Goal: Information Seeking & Learning: Learn about a topic

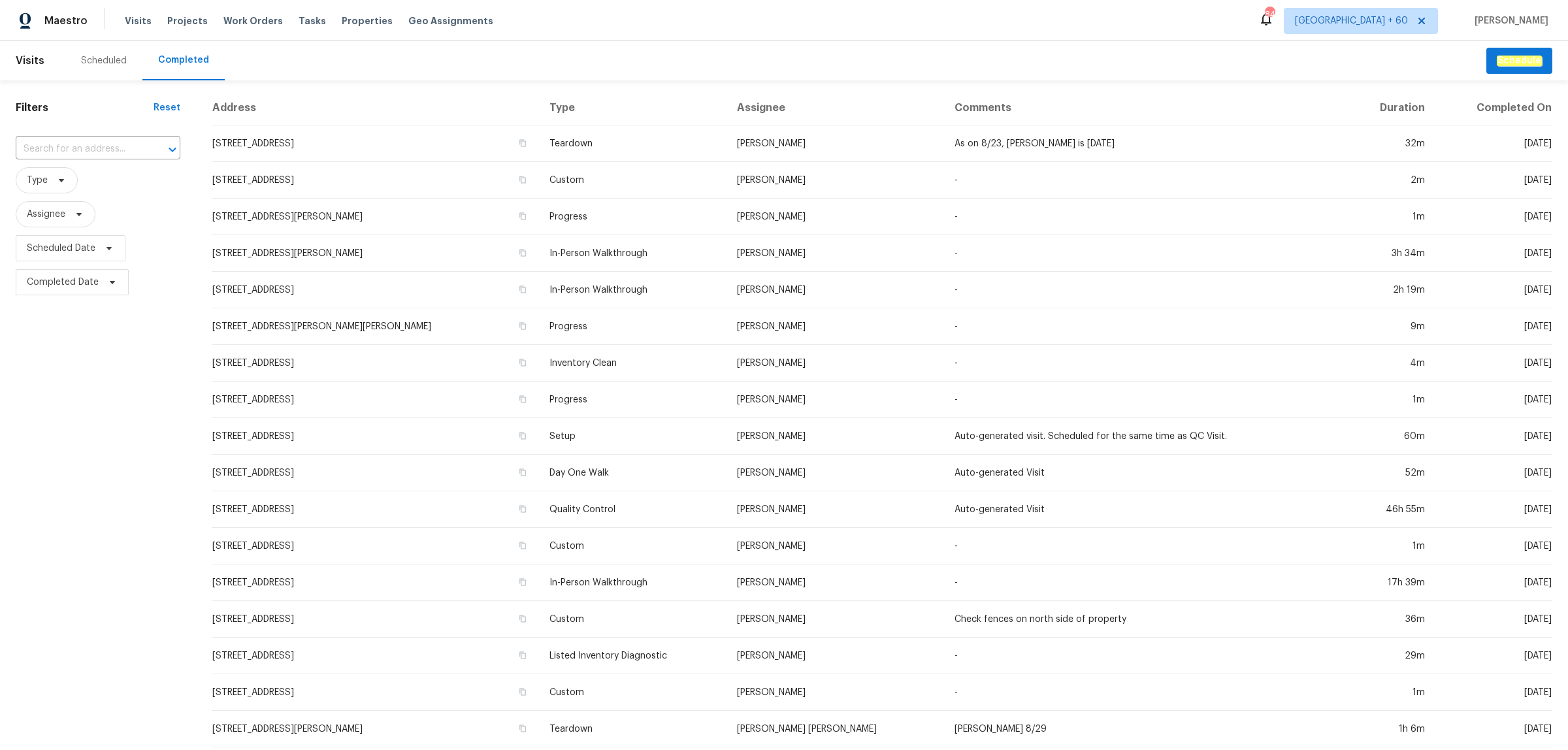
click at [74, 147] on input "text" at bounding box center [79, 149] width 128 height 20
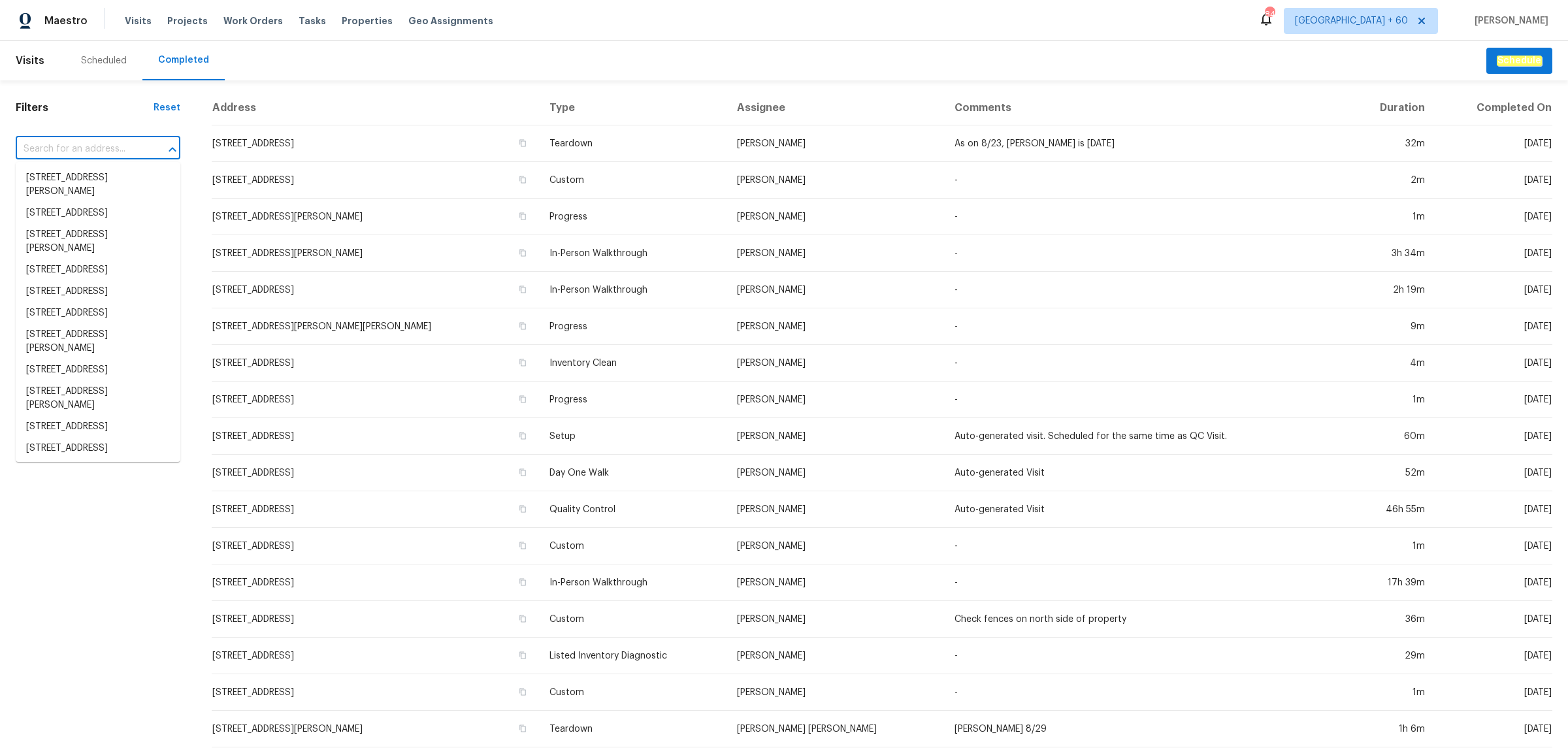
paste input "[STREET_ADDRESS]"
type input "[STREET_ADDRESS]"
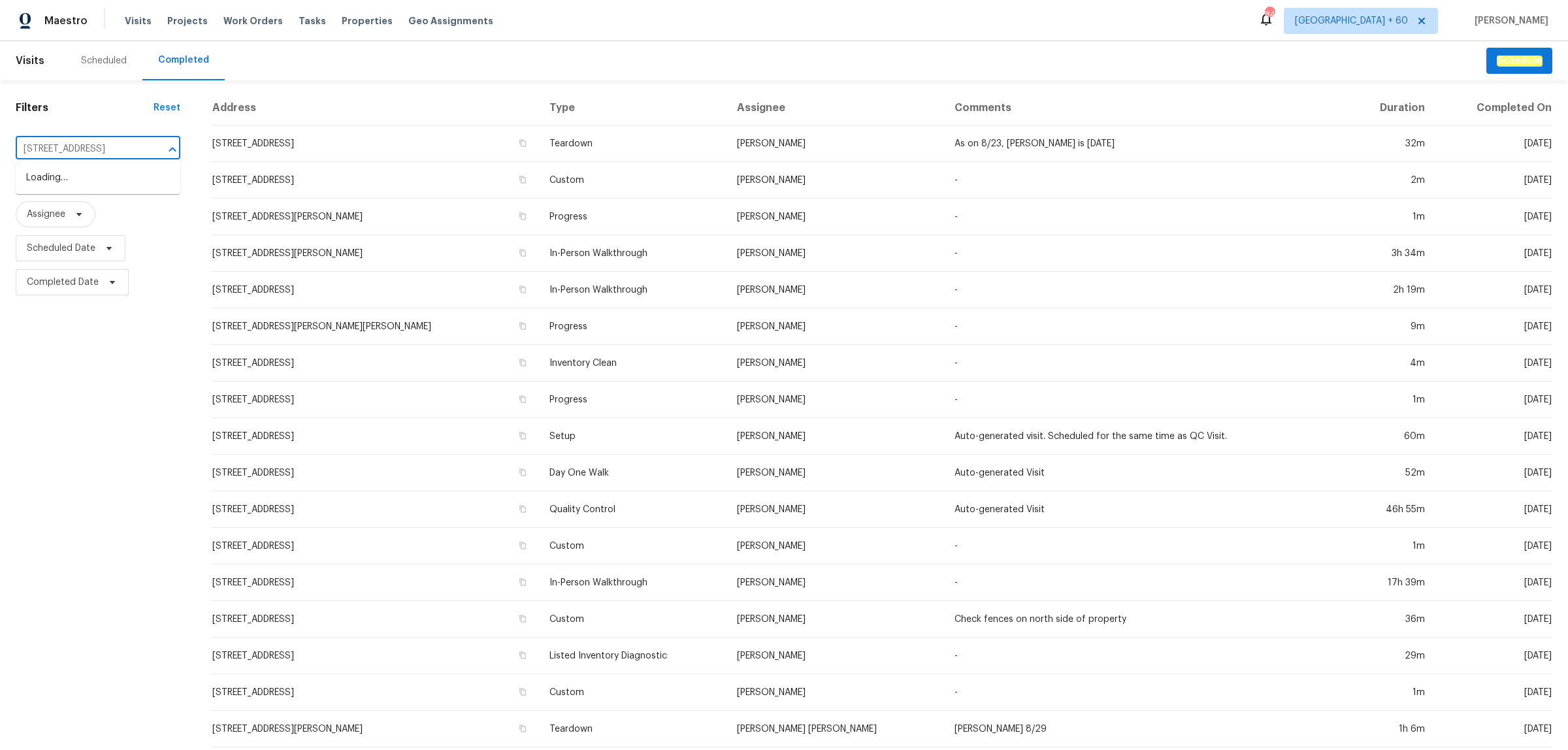
scroll to position [0, 66]
click at [77, 177] on li "[STREET_ADDRESS]" at bounding box center [97, 177] width 165 height 21
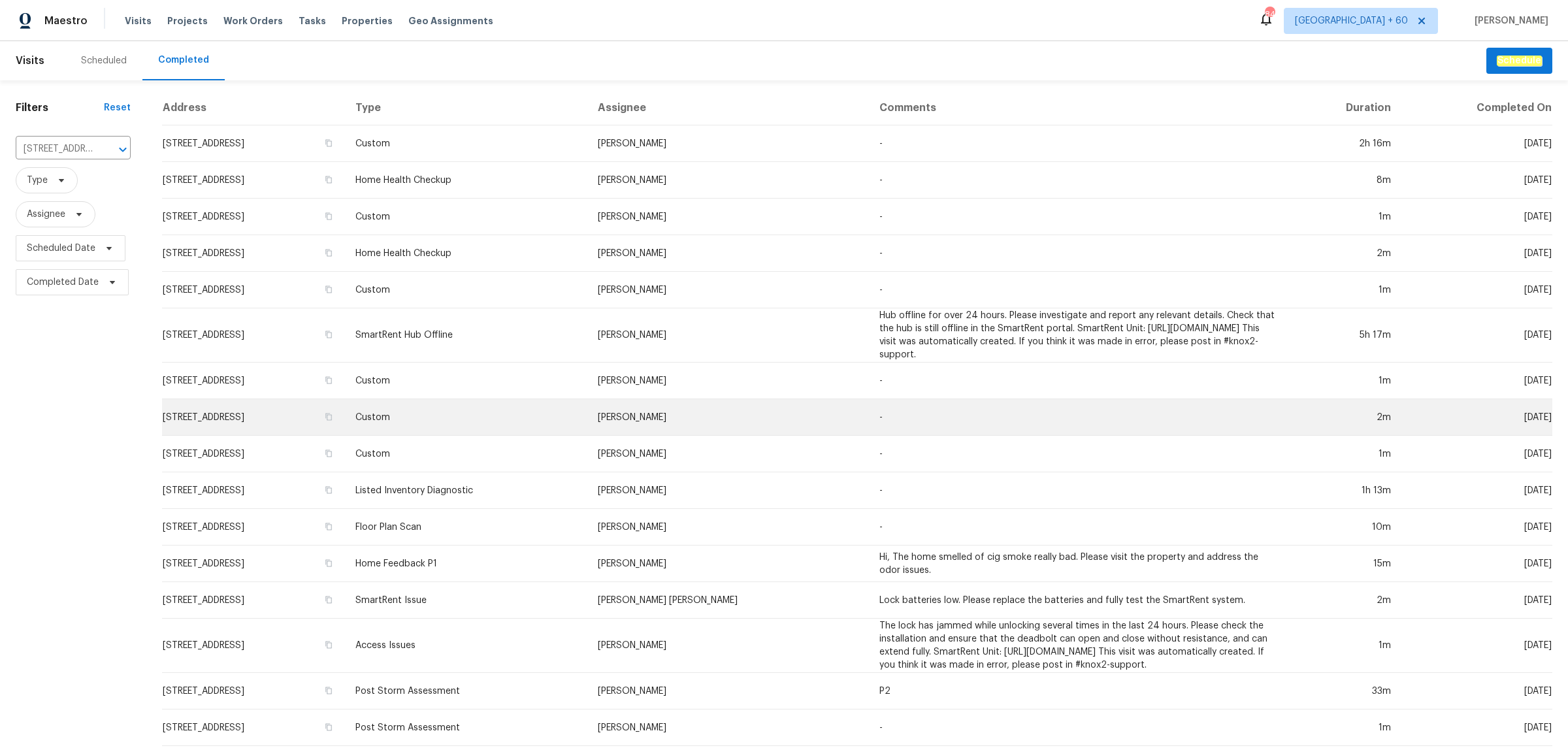
scroll to position [203, 0]
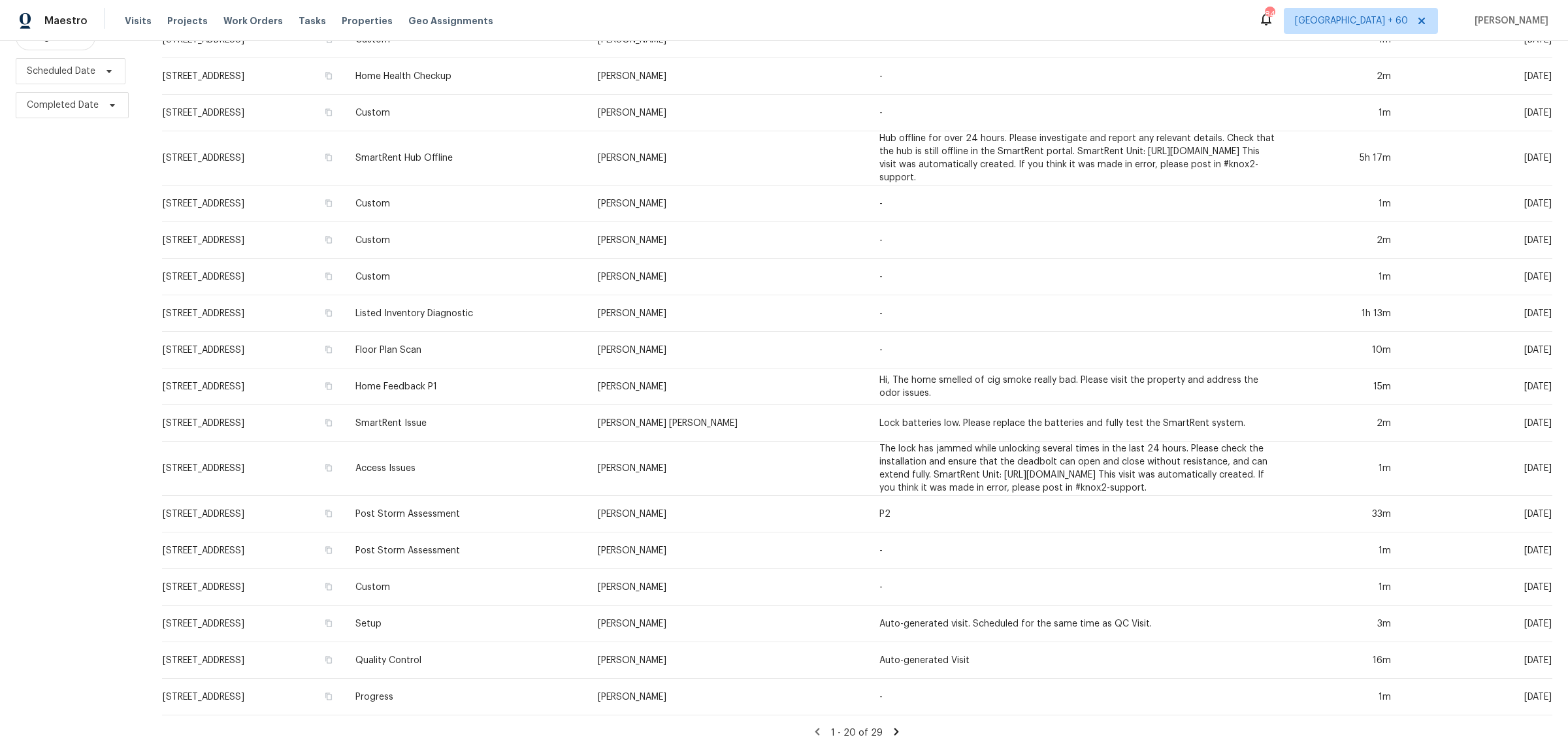
click at [890, 725] on icon at bounding box center [896, 731] width 12 height 12
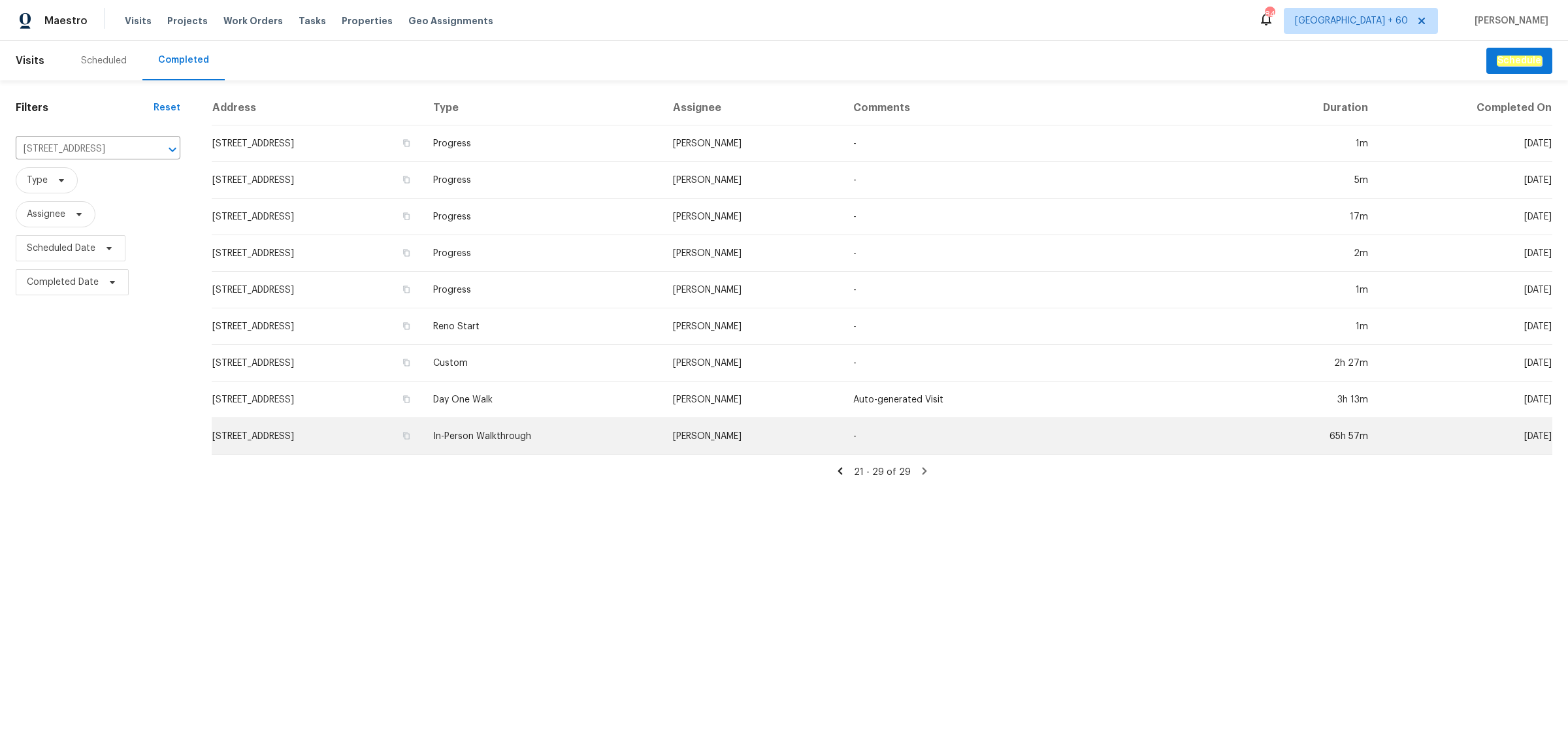
click at [595, 436] on td "In-Person Walkthrough" at bounding box center [542, 436] width 240 height 37
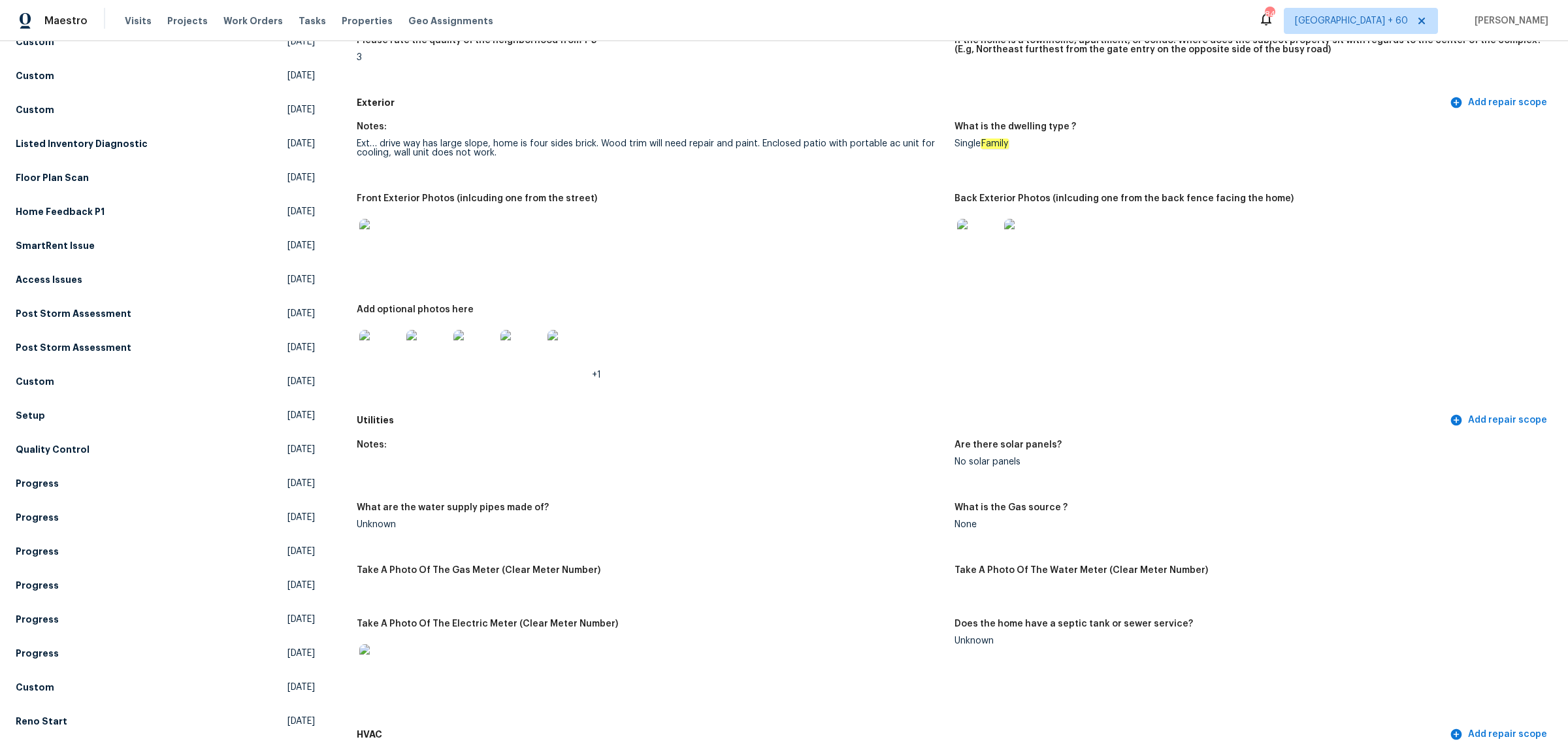
scroll to position [408, 0]
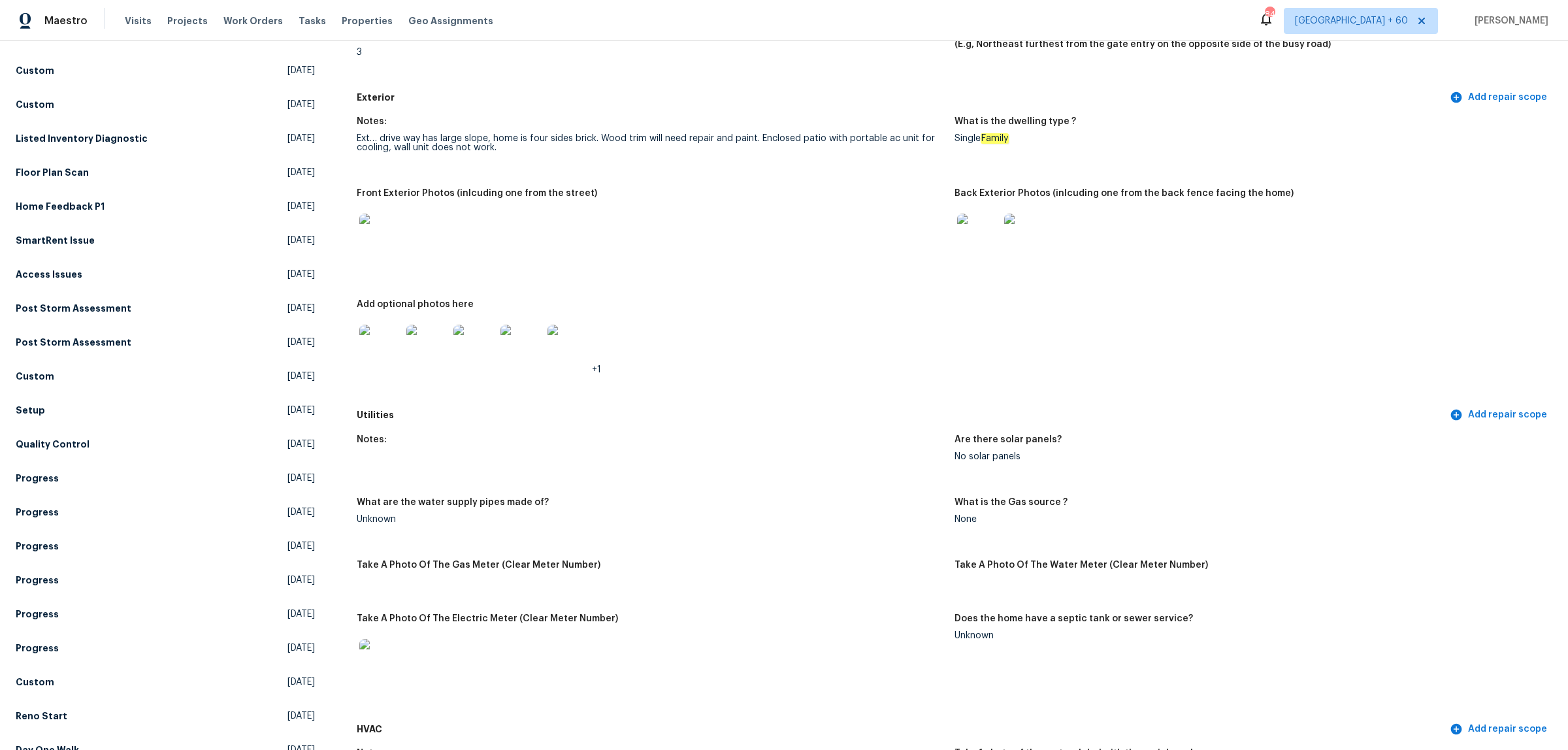
click at [968, 236] on img at bounding box center [977, 234] width 42 height 42
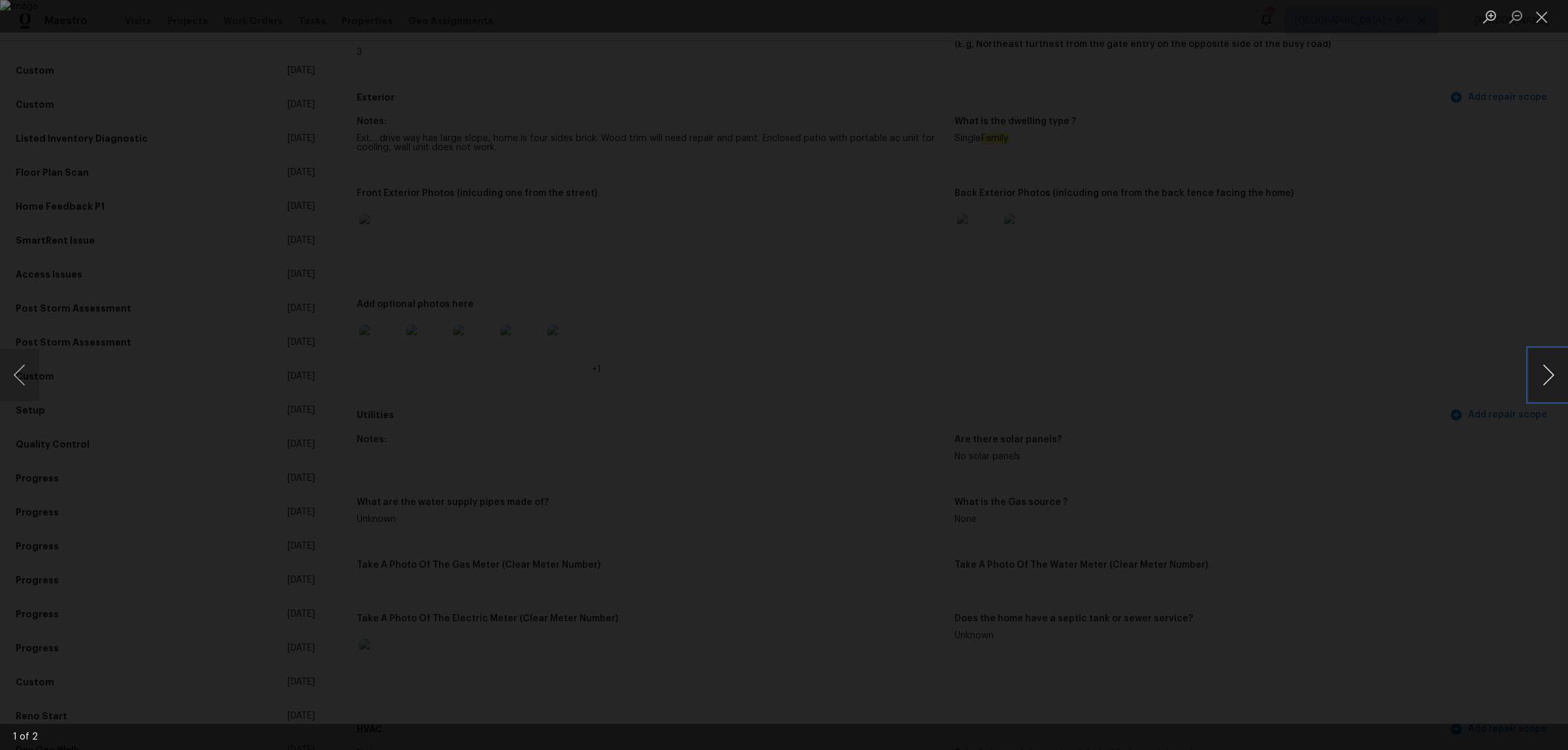
click at [1561, 383] on button "Next image" at bounding box center [1548, 374] width 39 height 52
click at [25, 372] on button "Previous image" at bounding box center [20, 374] width 39 height 52
click at [1382, 439] on div "Lightbox" at bounding box center [784, 375] width 1568 height 750
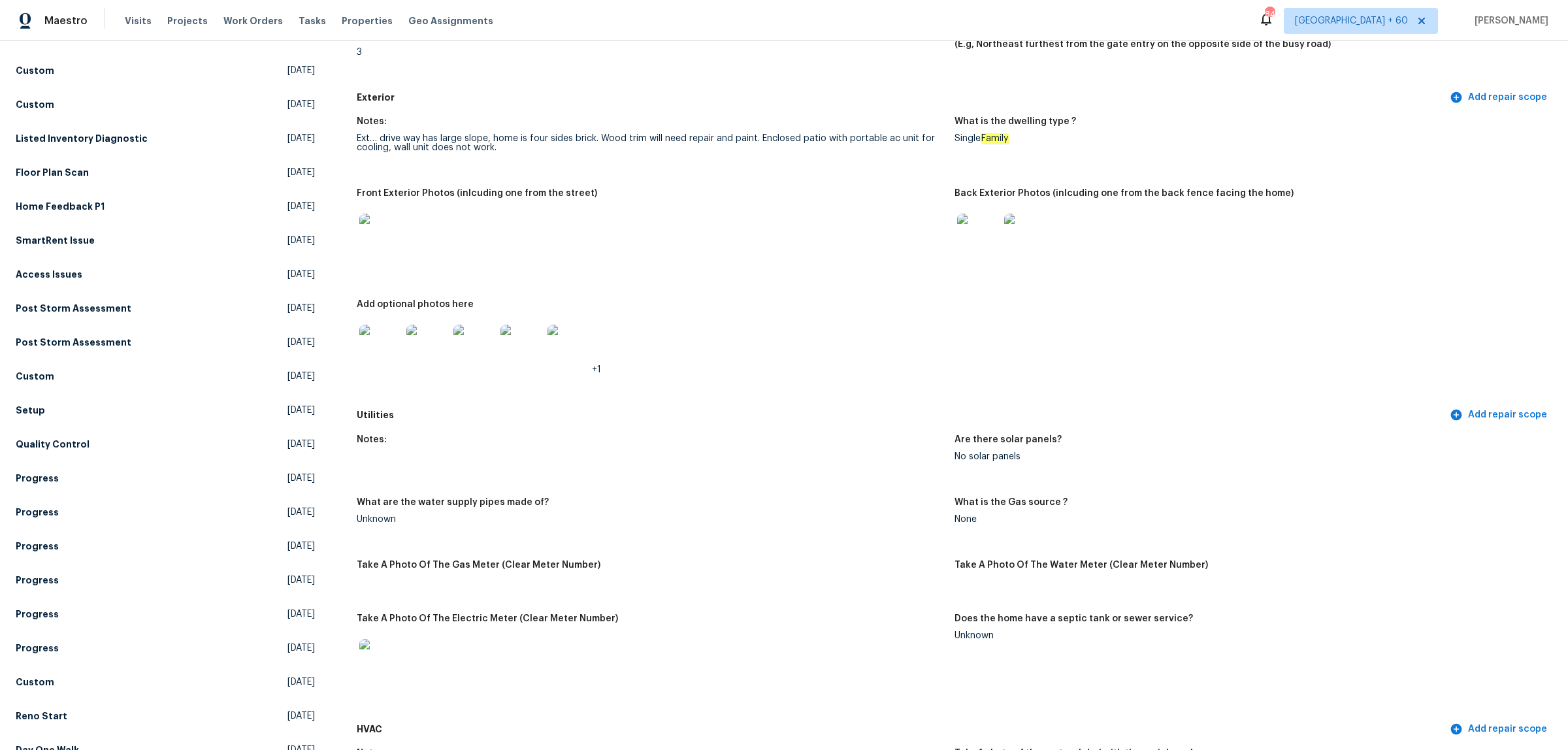
click at [373, 356] on img at bounding box center [379, 345] width 42 height 42
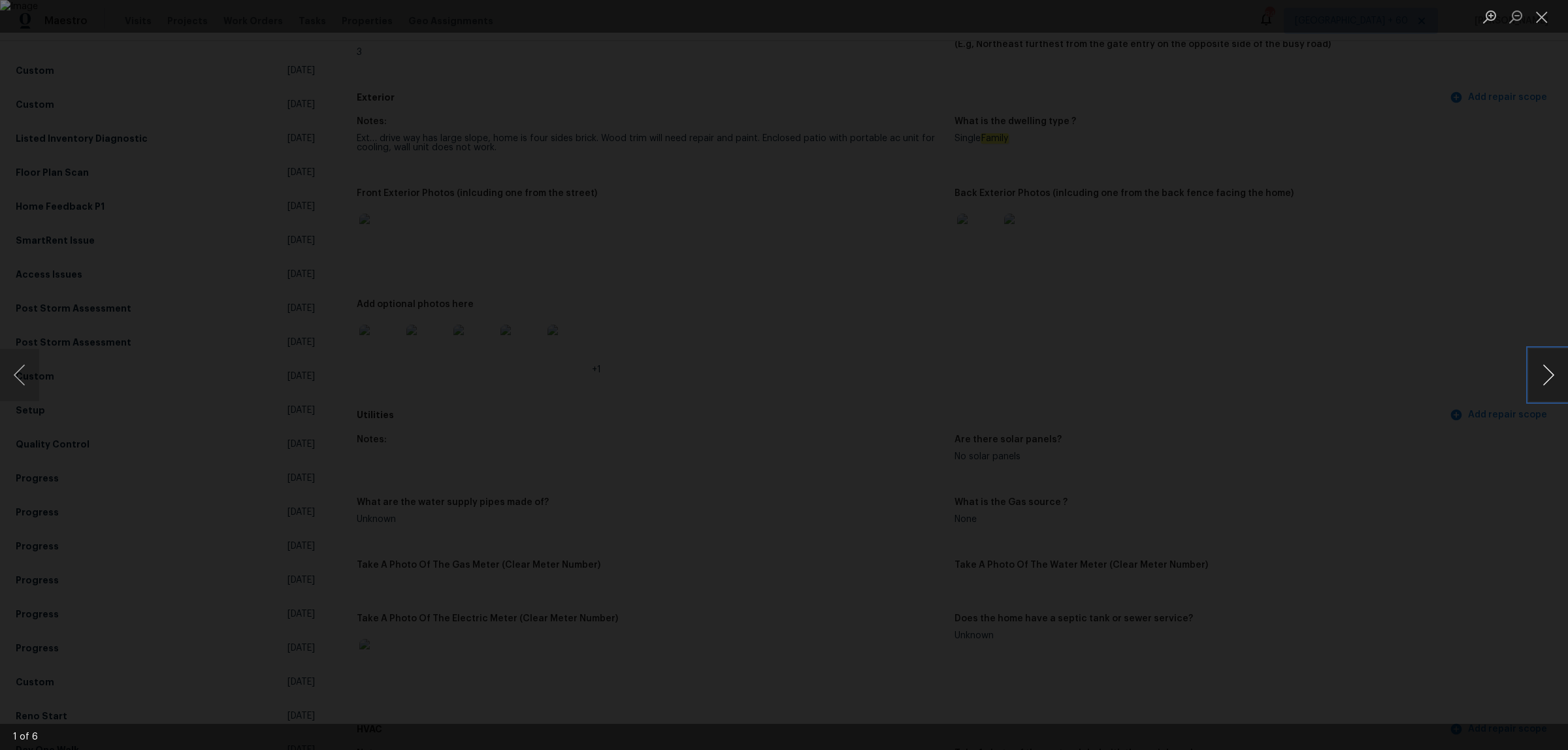
click at [1543, 373] on button "Next image" at bounding box center [1548, 374] width 39 height 52
click at [14, 384] on button "Previous image" at bounding box center [20, 374] width 39 height 52
click at [1537, 367] on button "Next image" at bounding box center [1548, 374] width 39 height 52
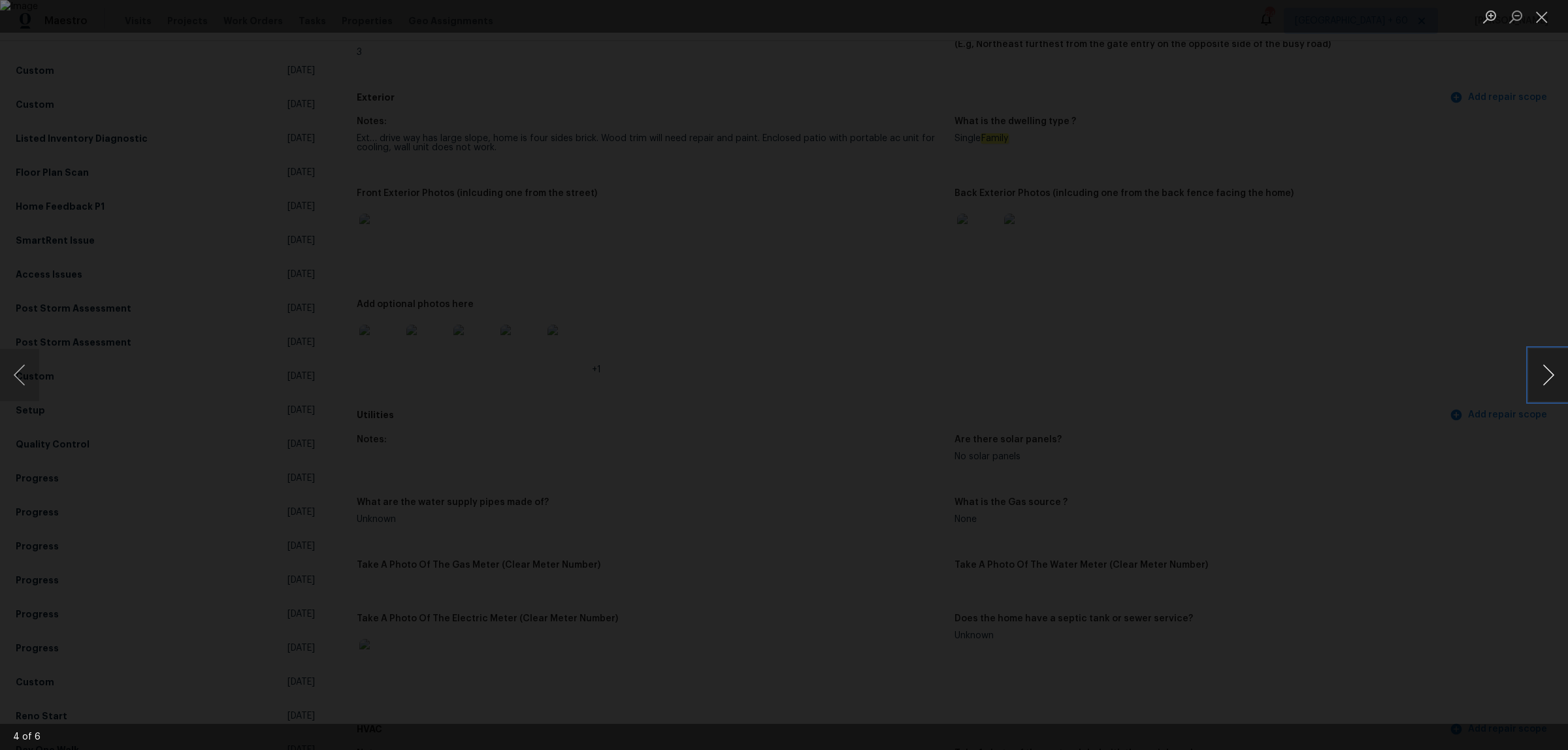
click at [1537, 367] on button "Next image" at bounding box center [1548, 374] width 39 height 52
click at [15, 366] on button "Previous image" at bounding box center [20, 374] width 39 height 52
click at [1554, 25] on button "Close lightbox" at bounding box center [1542, 16] width 26 height 23
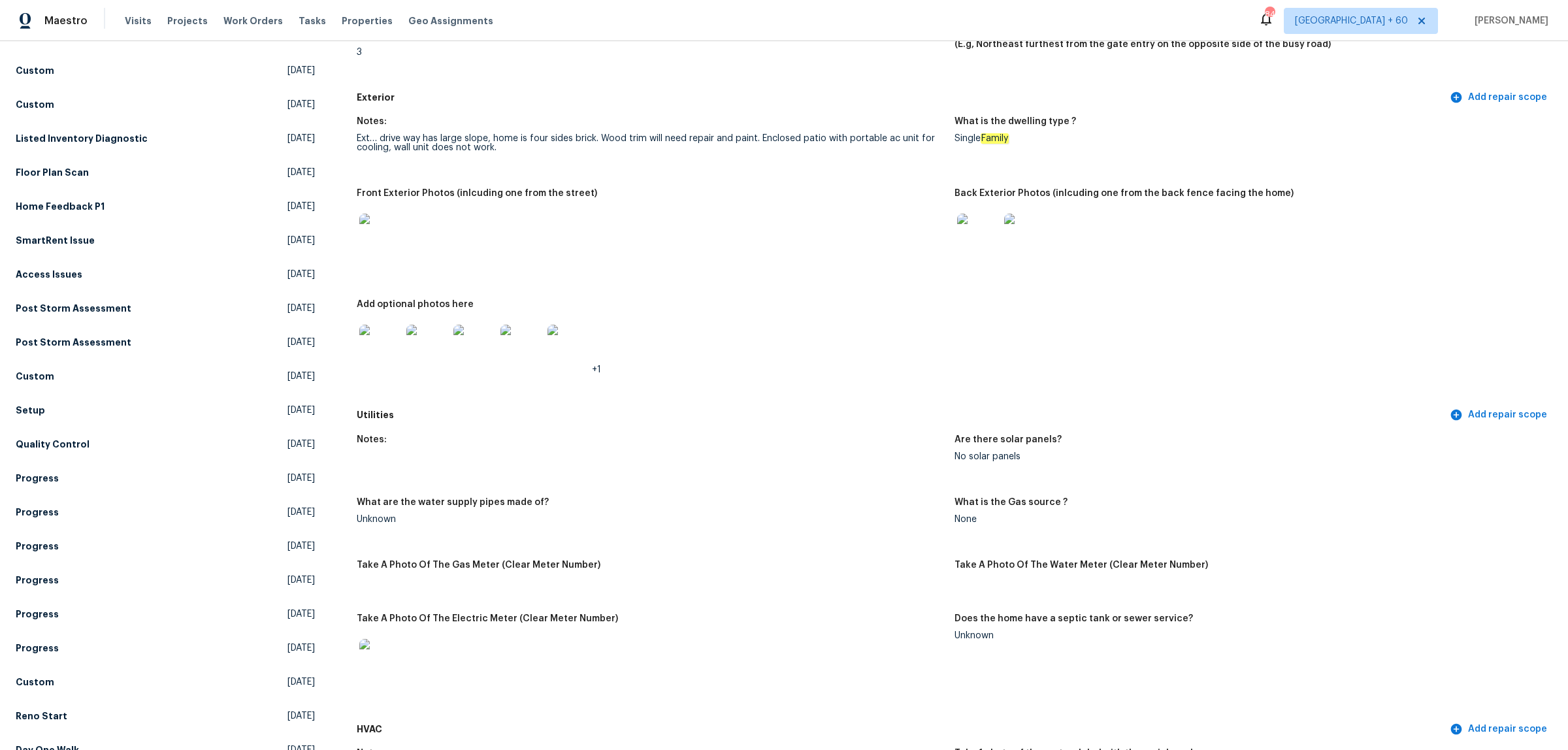
click at [376, 351] on img at bounding box center [379, 345] width 42 height 42
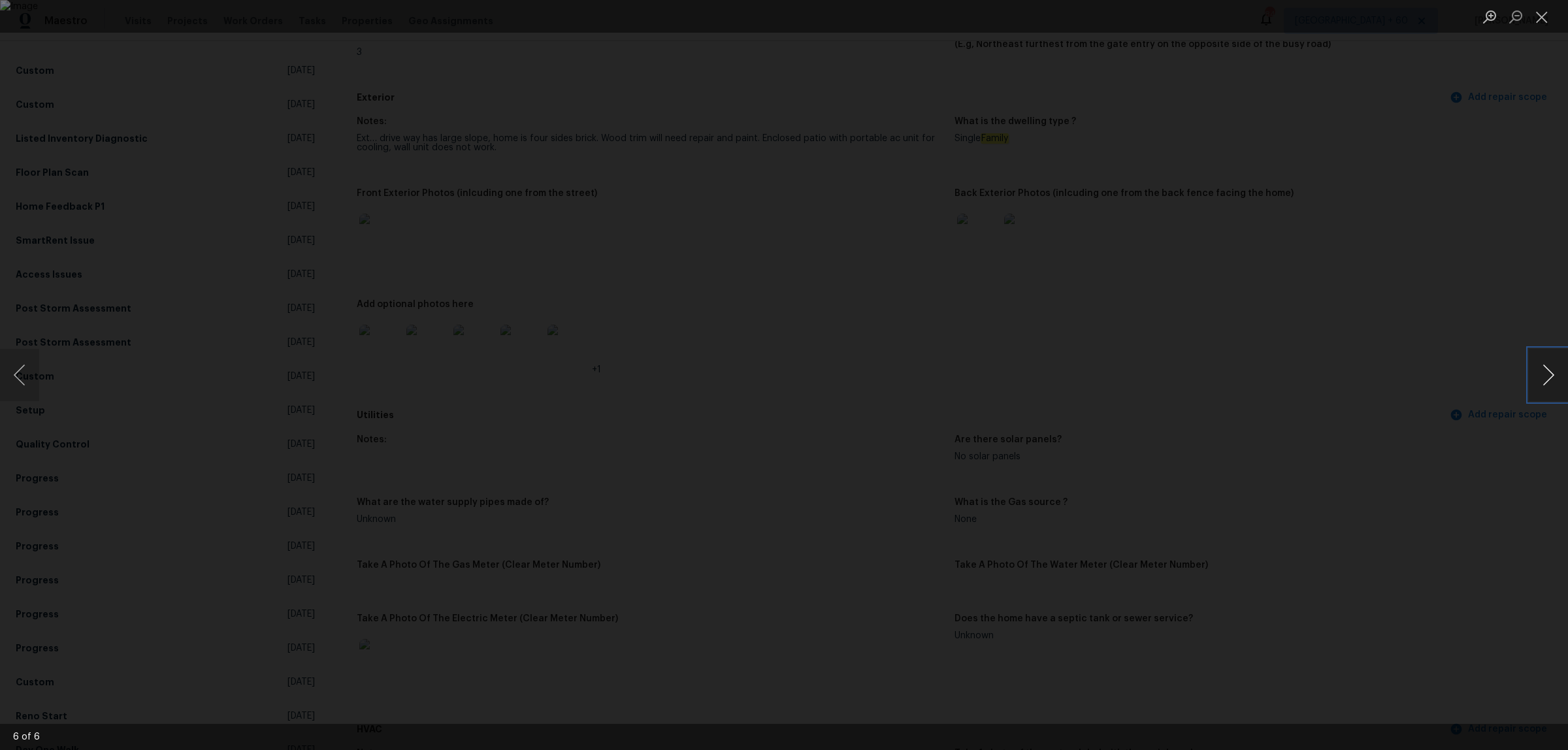
click at [1546, 373] on button "Next image" at bounding box center [1548, 374] width 39 height 52
click at [1382, 320] on div "Lightbox" at bounding box center [784, 375] width 1568 height 750
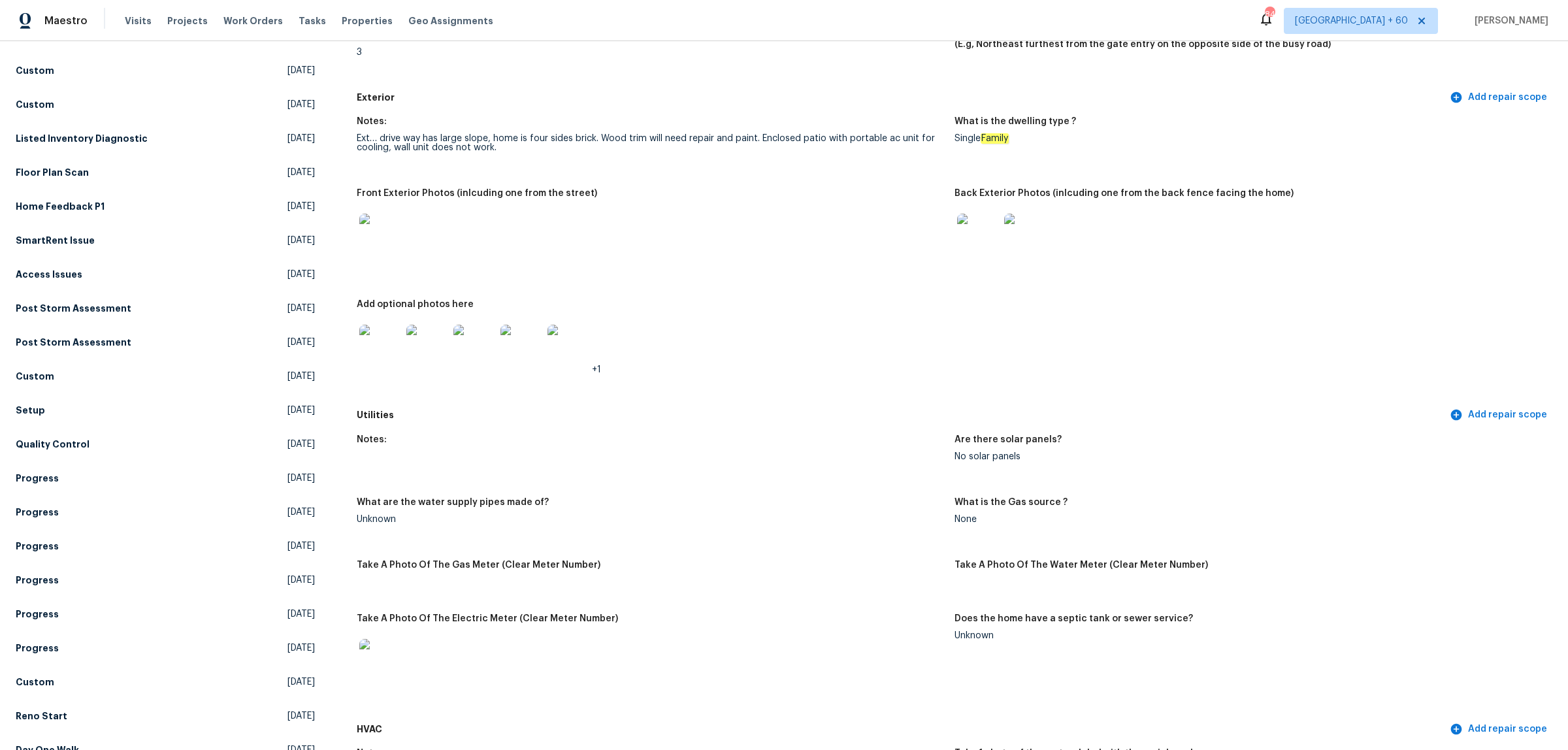
scroll to position [0, 0]
